Goal: Task Accomplishment & Management: Manage account settings

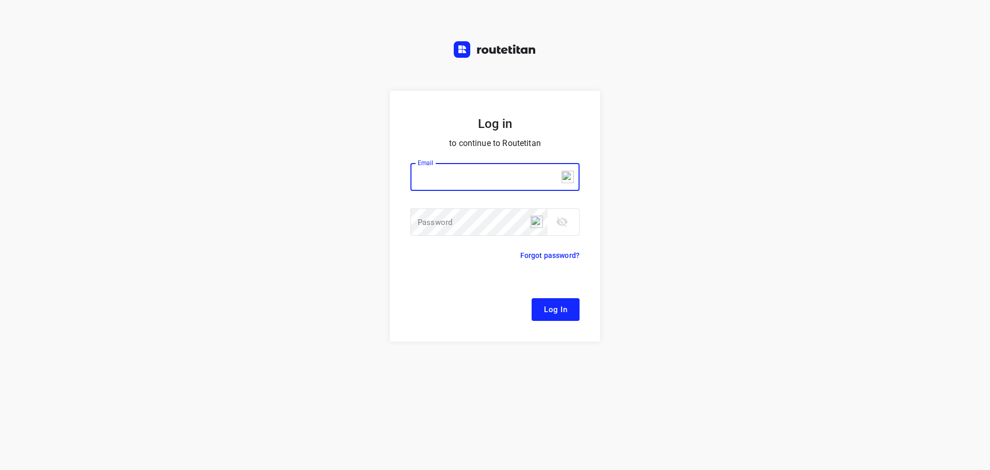
click at [471, 179] on input "email" at bounding box center [494, 177] width 169 height 28
click at [470, 181] on input "email" at bounding box center [494, 177] width 169 height 28
type input "h"
type input "[EMAIL_ADDRESS][DOMAIN_NAME]"
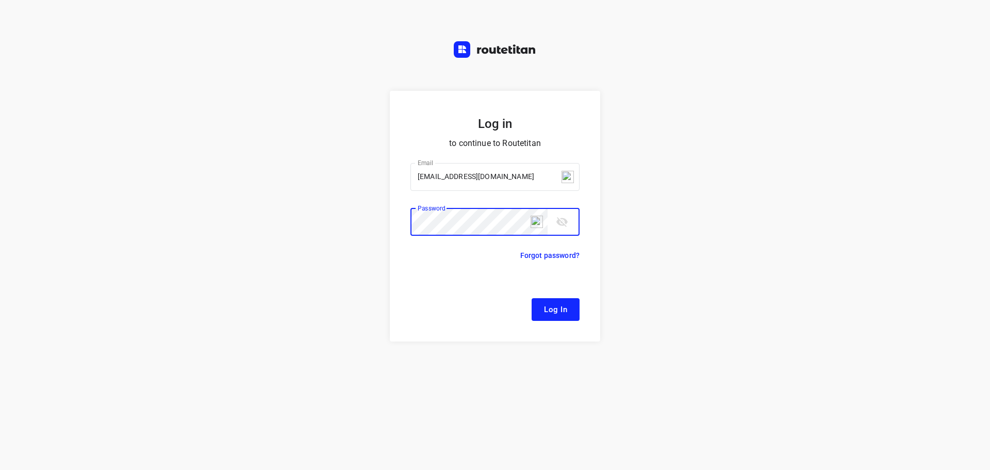
click at [531, 298] on button "Log In" at bounding box center [555, 309] width 48 height 23
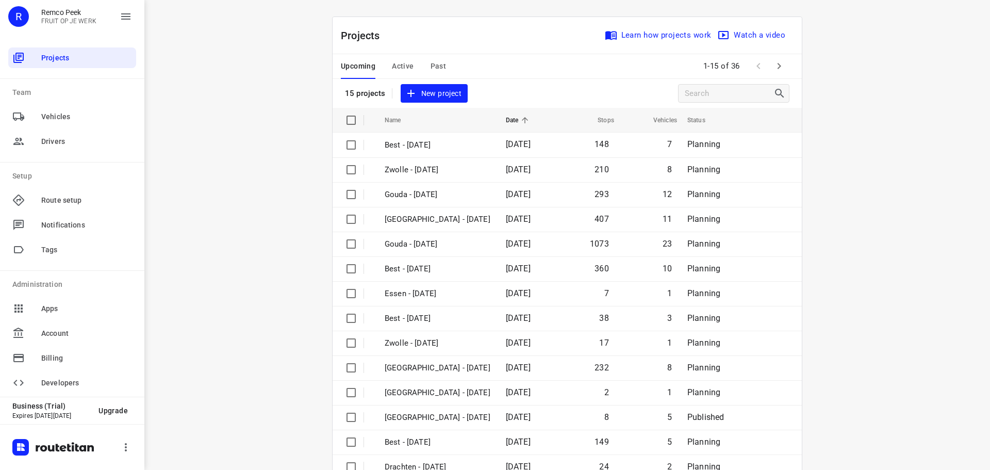
drag, startPoint x: 296, startPoint y: 280, endPoint x: 295, endPoint y: 263, distance: 17.6
click at [295, 263] on div "i © 2025 Routetitan , © Stadia Maps , © OpenMapTiles © OpenStreetMap contributo…" at bounding box center [566, 235] width 845 height 470
click at [908, 143] on div "i © 2025 Routetitan , © Stadia Maps , © OpenMapTiles © OpenStreetMap contributo…" at bounding box center [566, 235] width 845 height 470
click at [929, 204] on div "i © 2025 Routetitan , © Stadia Maps , © OpenMapTiles © OpenStreetMap contributo…" at bounding box center [566, 235] width 845 height 470
click at [950, 145] on div "i © 2025 Routetitan , © Stadia Maps , © OpenMapTiles © OpenStreetMap contributo…" at bounding box center [566, 235] width 845 height 470
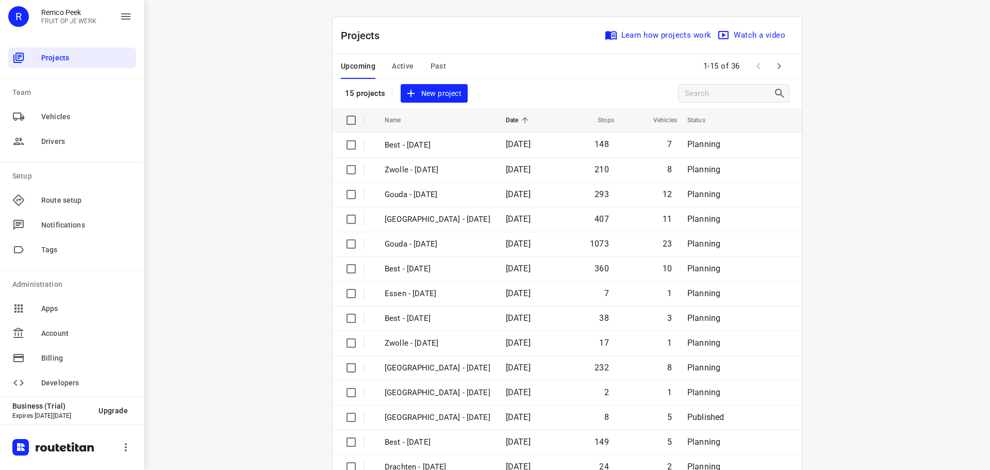
click at [950, 145] on div "i © 2025 Routetitan , © Stadia Maps , © OpenMapTiles © OpenStreetMap contributo…" at bounding box center [566, 235] width 845 height 470
drag, startPoint x: 0, startPoint y: 83, endPoint x: 260, endPoint y: 306, distance: 342.5
click at [260, 306] on div "i © 2025 Routetitan , © Stadia Maps , © OpenMapTiles © OpenStreetMap contributo…" at bounding box center [566, 235] width 845 height 470
drag, startPoint x: 908, startPoint y: 386, endPoint x: 905, endPoint y: 352, distance: 34.7
click at [905, 349] on div "i © 2025 Routetitan , © Stadia Maps , © OpenMapTiles © OpenStreetMap contributo…" at bounding box center [566, 235] width 845 height 470
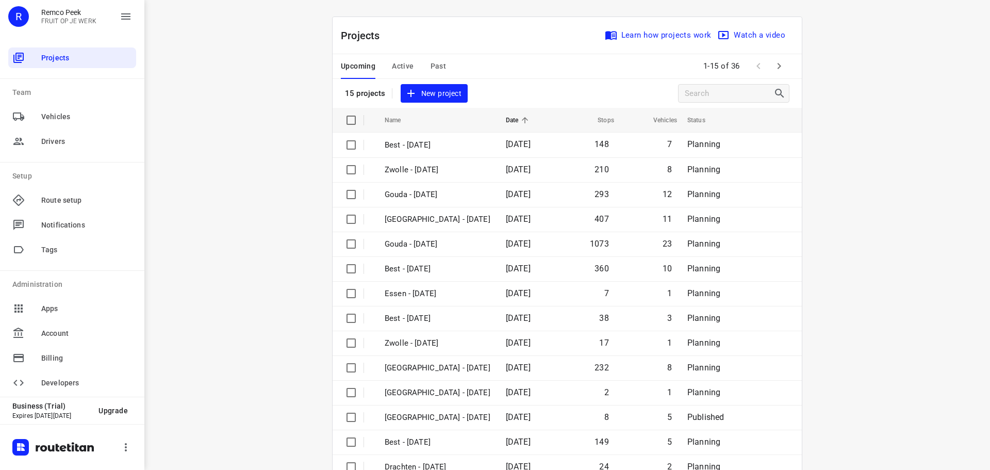
drag, startPoint x: 898, startPoint y: 354, endPoint x: 903, endPoint y: 348, distance: 7.3
click at [900, 353] on div "i © 2025 Routetitan , © Stadia Maps , © OpenMapTiles © OpenStreetMap contributo…" at bounding box center [566, 235] width 845 height 470
click at [902, 152] on div "i © 2025 Routetitan , © Stadia Maps , © OpenMapTiles © OpenStreetMap contributo…" at bounding box center [566, 235] width 845 height 470
click at [904, 149] on div "i © 2025 Routetitan , © Stadia Maps , © OpenMapTiles © OpenStreetMap contributo…" at bounding box center [566, 235] width 845 height 470
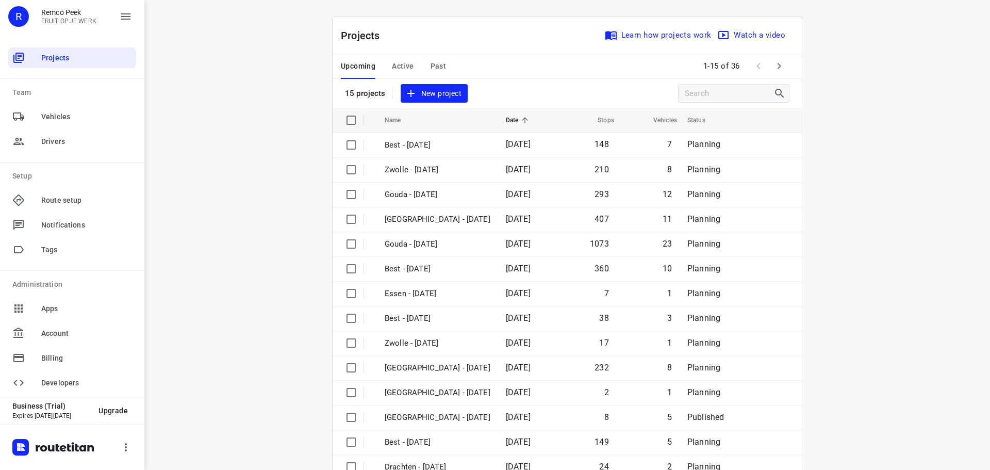
click at [904, 149] on div "i © 2025 Routetitan , © Stadia Maps , © OpenMapTiles © OpenStreetMap contributo…" at bounding box center [566, 235] width 845 height 470
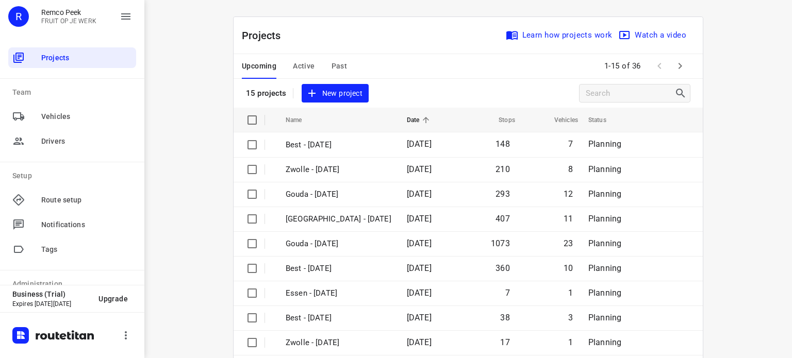
click at [720, 93] on div "i © 2025 Routetitan , © Stadia Maps , © OpenMapTiles © OpenStreetMap contributo…" at bounding box center [467, 179] width 647 height 358
click at [764, 67] on div "i © 2025 Routetitan , © Stadia Maps , © OpenMapTiles © OpenStreetMap contributo…" at bounding box center [467, 179] width 647 height 358
